Goal: Transaction & Acquisition: Obtain resource

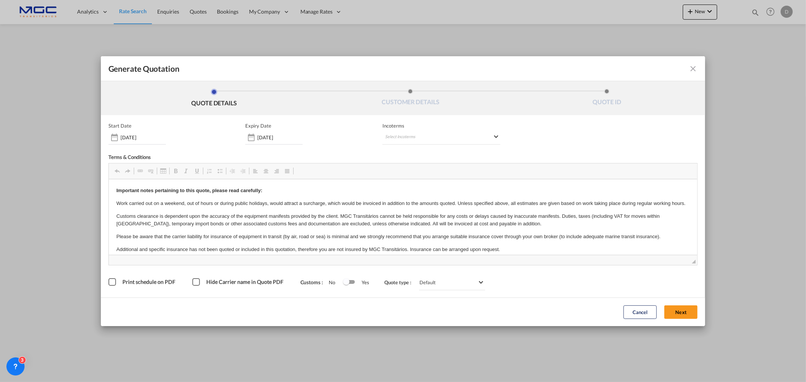
click at [666, 262] on span "◢" at bounding box center [403, 260] width 588 height 10
click at [675, 311] on button "Next" at bounding box center [680, 313] width 33 height 14
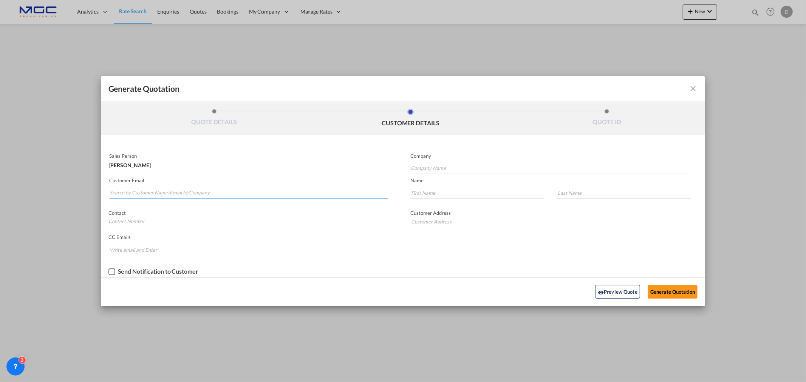
click at [151, 193] on input "Search by Customer Name/Email Id/Company" at bounding box center [249, 192] width 278 height 11
click at [127, 194] on input "Search by Customer Name/Email Id/Company" at bounding box center [249, 192] width 278 height 11
paste input "Import Deprtmt - EXPERTRANS <import@expertrans-ma.com>"
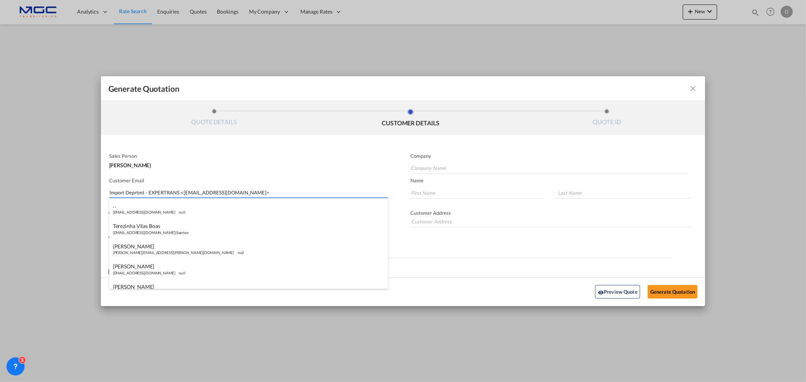
drag, startPoint x: 181, startPoint y: 191, endPoint x: 79, endPoint y: 183, distance: 101.5
click at [79, 183] on div "Generate Quotation QUOTE DETAILS CUSTOMER DETAILS QUOTE ID Start Date 30 Sep 20…" at bounding box center [403, 191] width 806 height 382
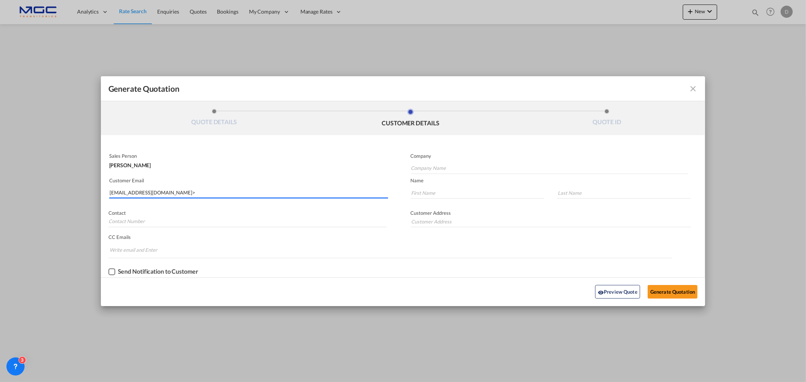
drag, startPoint x: 231, startPoint y: 191, endPoint x: 234, endPoint y: 184, distance: 7.1
click at [231, 190] on input "import@expertrans-ma.com>" at bounding box center [249, 192] width 278 height 11
type input "import@expertrans-ma.com"
click at [434, 167] on input "Company Name" at bounding box center [549, 168] width 277 height 11
type input "."
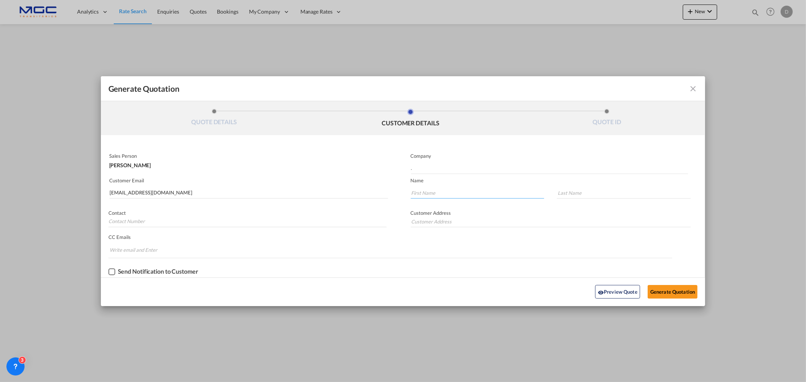
click at [425, 193] on input "Generate QuotationQUOTE ..." at bounding box center [478, 192] width 134 height 11
type input "."
click at [612, 197] on input "Generate QuotationQUOTE ..." at bounding box center [624, 192] width 134 height 11
type input "."
drag, startPoint x: 394, startPoint y: 167, endPoint x: 344, endPoint y: 173, distance: 50.6
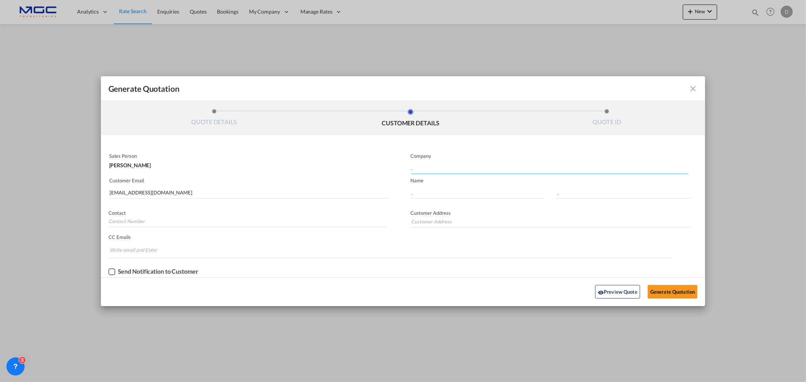
click at [332, 167] on div "Sales Person Diogo Santos Company . Customer Email import@expertrans-ma.com Nam…" at bounding box center [403, 213] width 604 height 127
type input "Expertrans"
click at [673, 292] on button "Generate Quotation" at bounding box center [672, 292] width 50 height 14
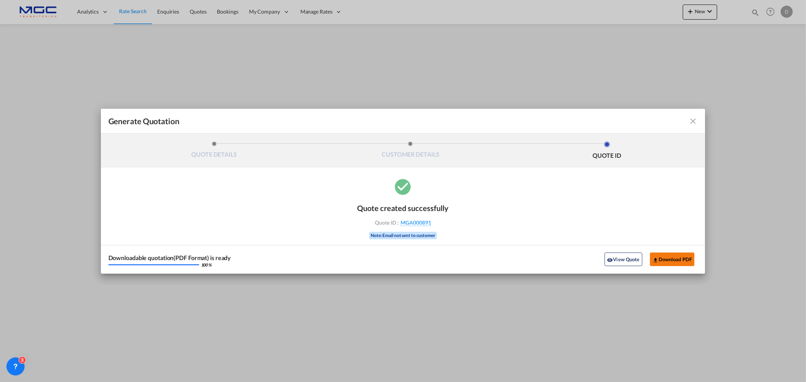
click at [665, 259] on button "Download PDF" at bounding box center [672, 260] width 45 height 14
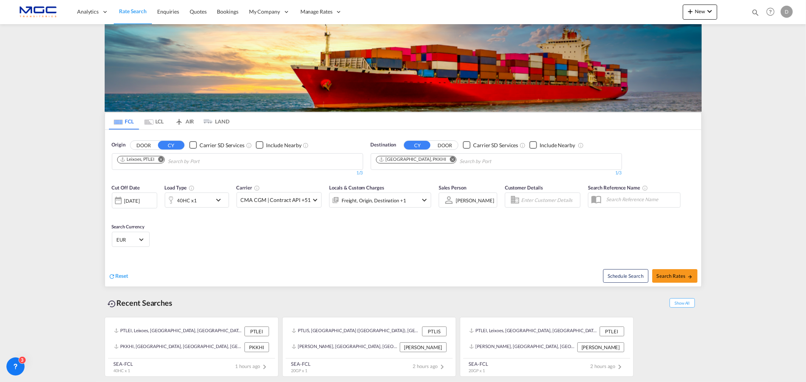
click at [449, 161] on md-icon "Remove" at bounding box center [452, 159] width 6 height 6
click at [424, 161] on body "Analytics Reports Dashboard Rate Search Enquiries Quotes Bookings" at bounding box center [403, 191] width 806 height 382
type input "casablanca"
drag, startPoint x: 423, startPoint y: 179, endPoint x: 418, endPoint y: 179, distance: 5.7
click at [423, 179] on div "Casablanca Morocco MACAS" at bounding box center [435, 179] width 144 height 23
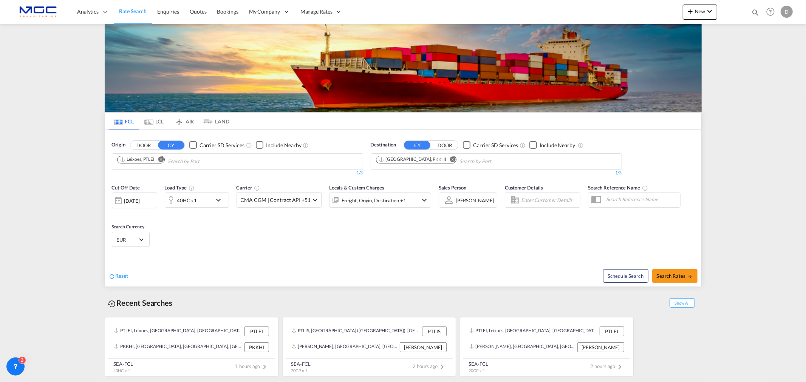
click at [444, 162] on button "Remove" at bounding box center [449, 160] width 11 height 8
click at [422, 161] on input "Chips input." at bounding box center [412, 162] width 72 height 12
click at [421, 160] on body "Analytics Reports Dashboard Rate Search Enquiries Quotes Bookings" at bounding box center [403, 191] width 806 height 382
type input "casablanca"
click at [424, 174] on div "Casablanca Morocco MACAS" at bounding box center [435, 179] width 144 height 23
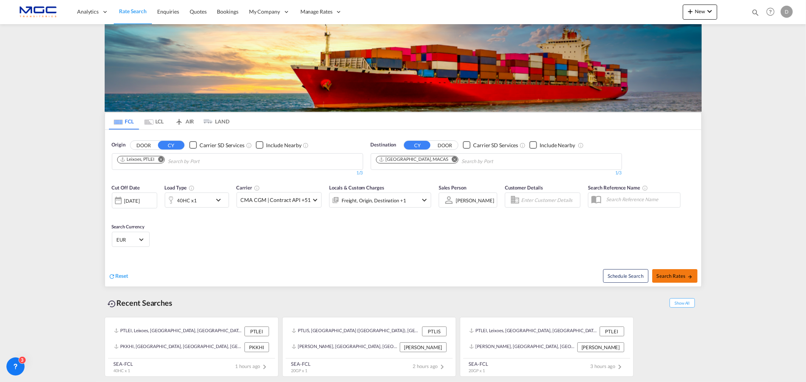
click at [674, 275] on span "Search Rates" at bounding box center [674, 276] width 36 height 6
type input "PTLEI to MACAS / 30 Sep 2025"
click at [451, 161] on md-icon "Remove" at bounding box center [454, 159] width 6 height 6
click at [410, 164] on body "Analytics Reports Dashboard Rate Search Enquiries Quotes Bookings" at bounding box center [403, 191] width 806 height 382
click at [409, 164] on body "Analytics Reports Dashboard Rate Search Enquiries Quotes Bookings" at bounding box center [403, 191] width 806 height 382
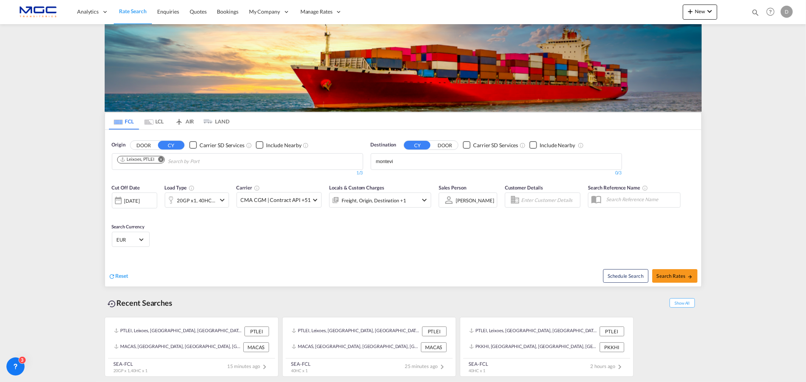
click at [407, 162] on input "montevi" at bounding box center [412, 162] width 72 height 12
click at [404, 157] on input "montevi" at bounding box center [412, 162] width 72 height 12
drag, startPoint x: 400, startPoint y: 159, endPoint x: 361, endPoint y: 159, distance: 39.7
click at [361, 159] on div "Origin DOOR CY Carrier SD Services Include Nearby Leixoes, PTLEI 1/3 1/ Destina…" at bounding box center [403, 155] width 596 height 50
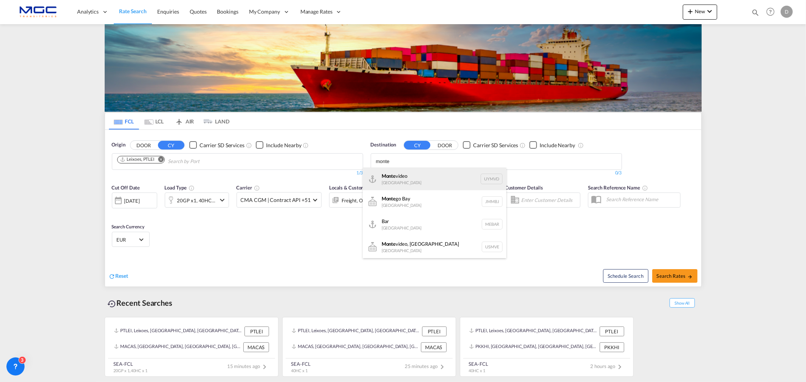
type input "monte"
click at [420, 176] on div "Monte video [GEOGRAPHIC_DATA] UYMVD" at bounding box center [435, 179] width 144 height 23
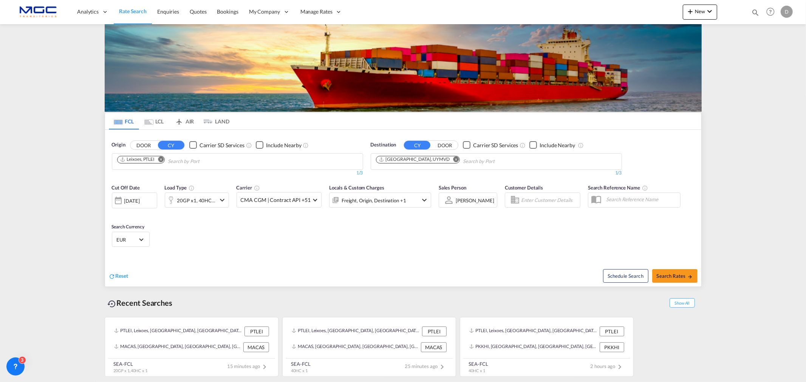
click at [223, 196] on md-icon "icon-chevron-down" at bounding box center [222, 200] width 9 height 9
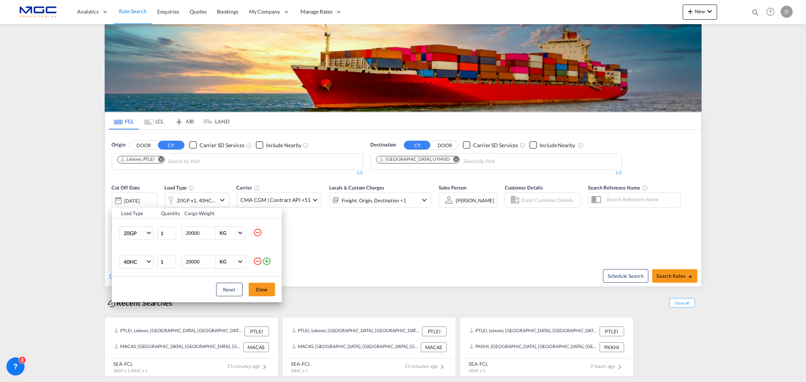
click at [255, 230] on md-icon "icon-minus-circle-outline" at bounding box center [257, 232] width 9 height 9
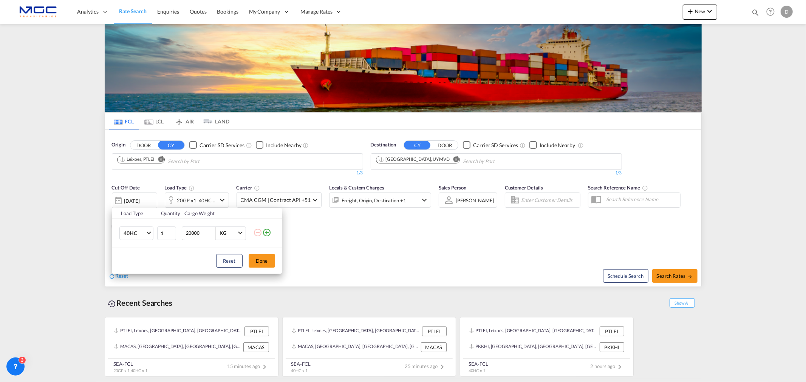
click at [262, 258] on button "Done" at bounding box center [261, 261] width 26 height 14
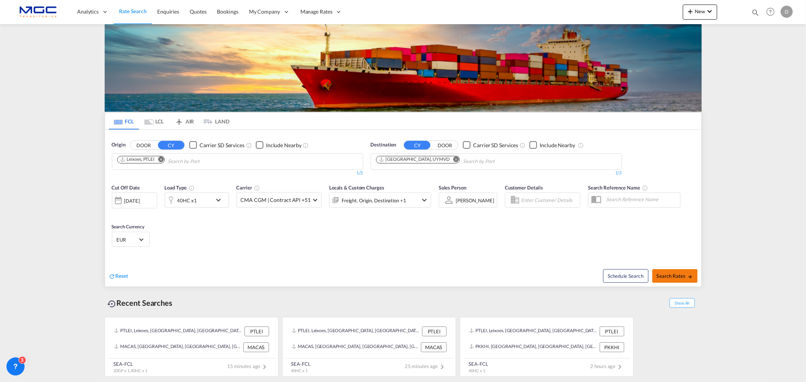
click at [673, 272] on button "Search Rates" at bounding box center [674, 276] width 45 height 14
type input "PTLEI to UYMVD / [DATE]"
